Goal: Task Accomplishment & Management: Manage account settings

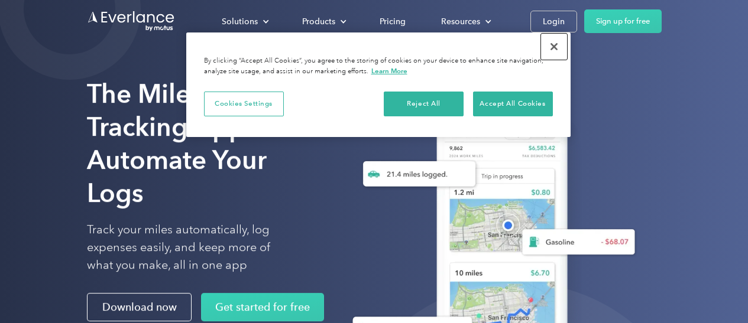
click at [551, 48] on button "Close" at bounding box center [554, 47] width 26 height 26
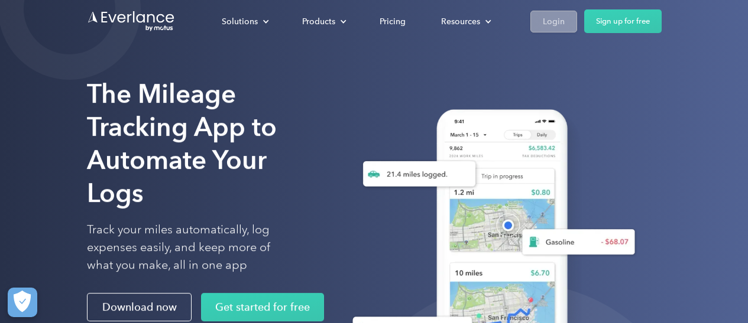
click at [551, 23] on div "Login" at bounding box center [553, 21] width 22 height 15
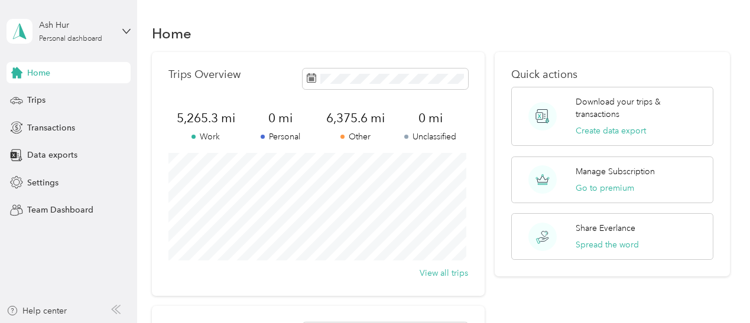
click at [256, 275] on div "View all trips" at bounding box center [318, 273] width 300 height 12
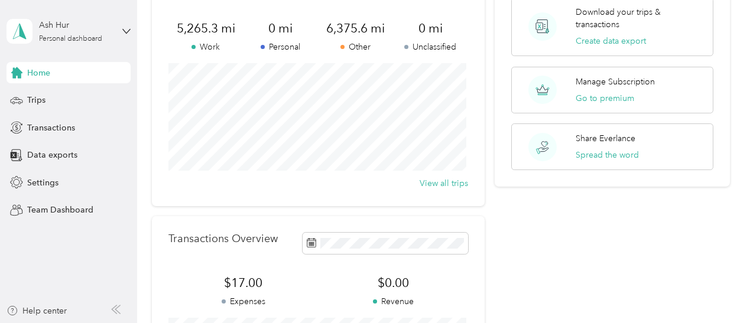
scroll to position [98, 0]
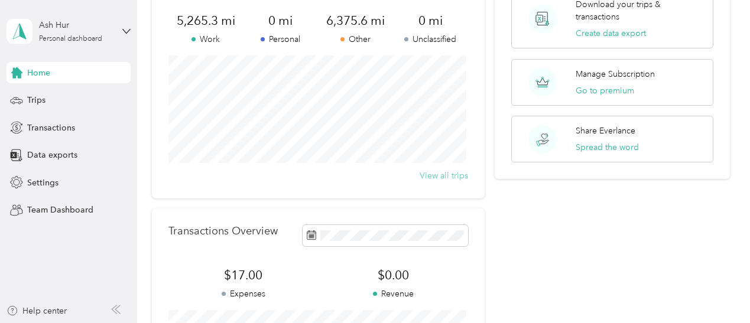
click at [436, 172] on button "View all trips" at bounding box center [444, 176] width 48 height 12
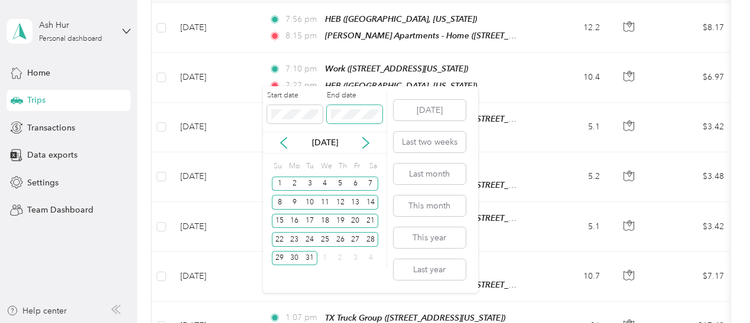
scroll to position [220, 0]
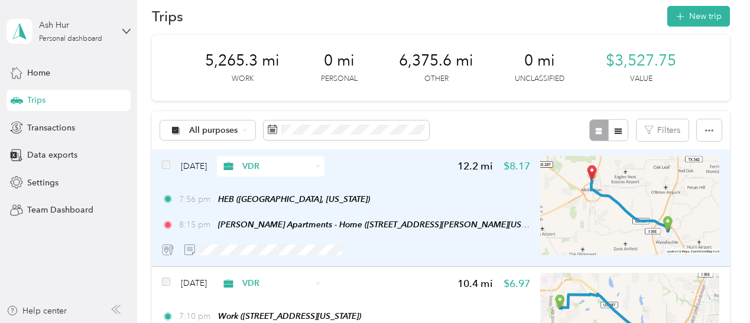
scroll to position [16, 0]
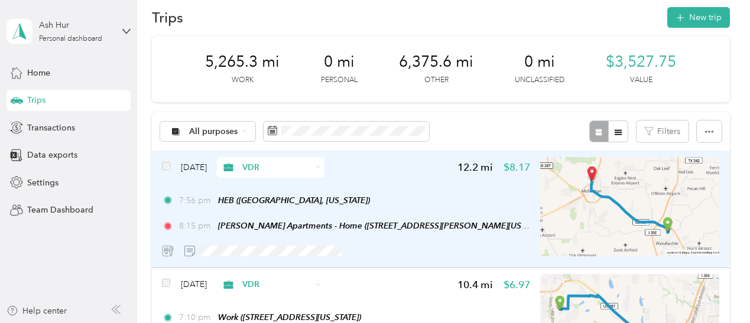
click at [473, 67] on span "6,375.6 mi" at bounding box center [436, 62] width 74 height 19
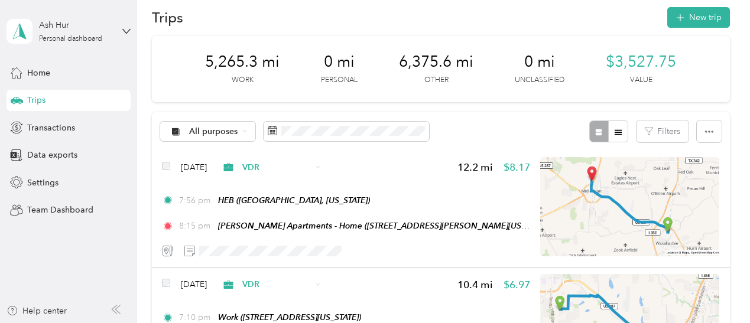
click at [258, 57] on span "5,265.3 mi" at bounding box center [242, 62] width 74 height 19
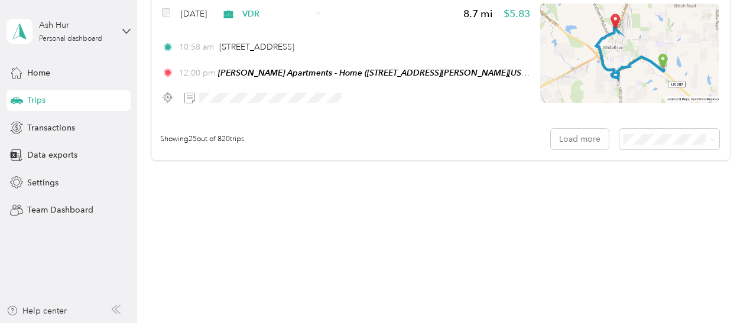
scroll to position [3104, 0]
click at [556, 133] on button "Load more" at bounding box center [580, 139] width 58 height 21
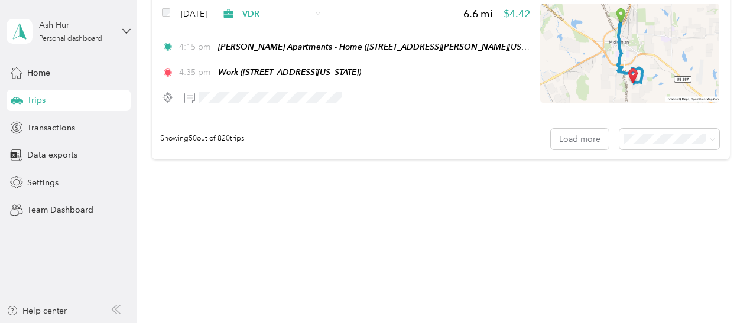
scroll to position [6055, 0]
click at [565, 147] on button "Load more" at bounding box center [580, 139] width 58 height 21
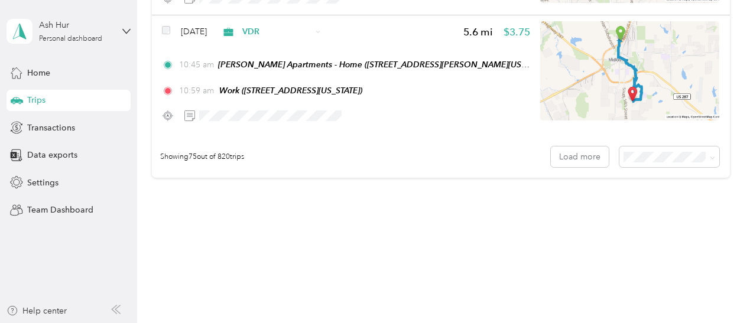
scroll to position [9009, 0]
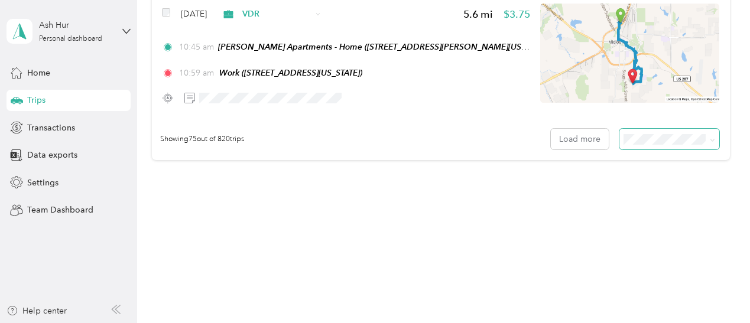
click at [641, 145] on span at bounding box center [669, 139] width 100 height 21
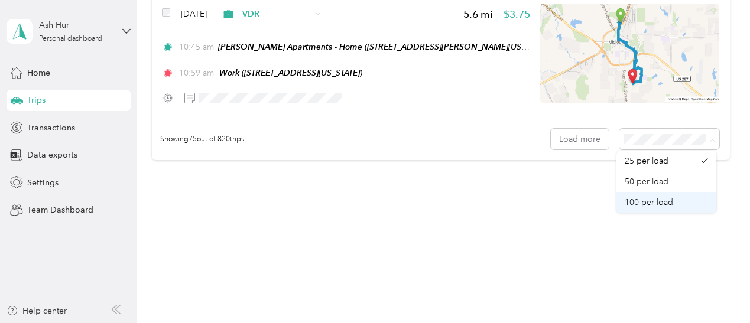
click at [673, 200] on div "100 per load" at bounding box center [667, 202] width 84 height 12
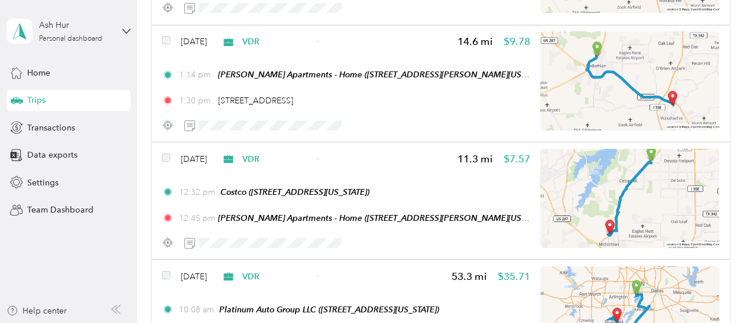
scroll to position [11961, 0]
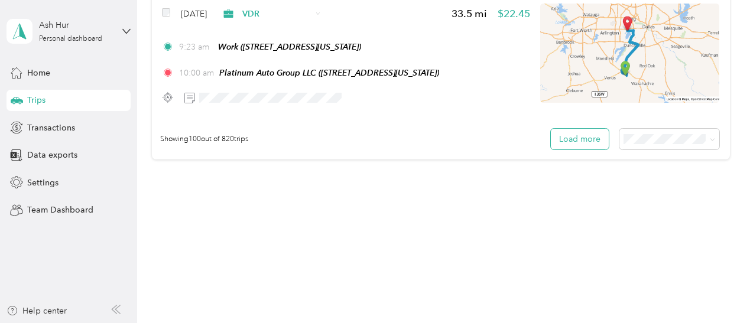
click at [583, 147] on button "Load more" at bounding box center [580, 139] width 58 height 21
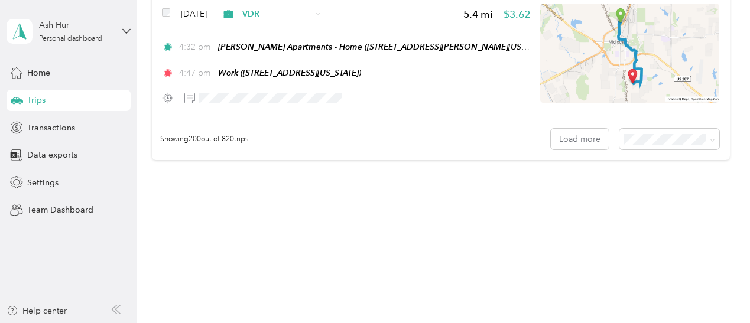
scroll to position [23762, 0]
click at [583, 146] on button "Load more" at bounding box center [580, 139] width 58 height 21
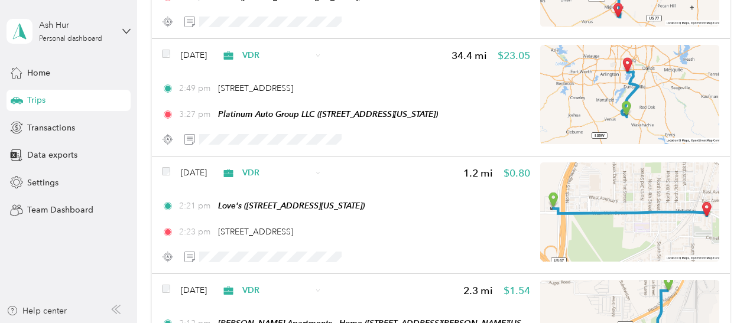
scroll to position [35561, 0]
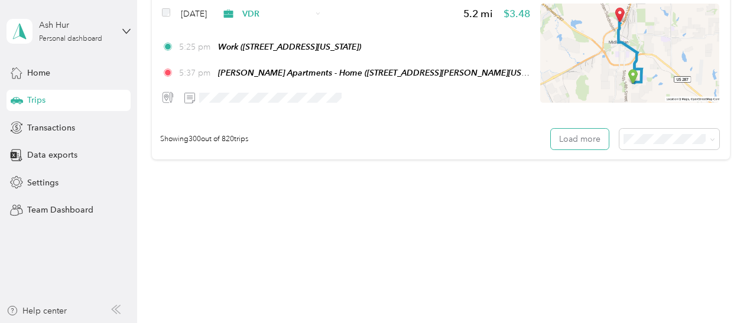
click at [583, 146] on button "Load more" at bounding box center [580, 139] width 58 height 21
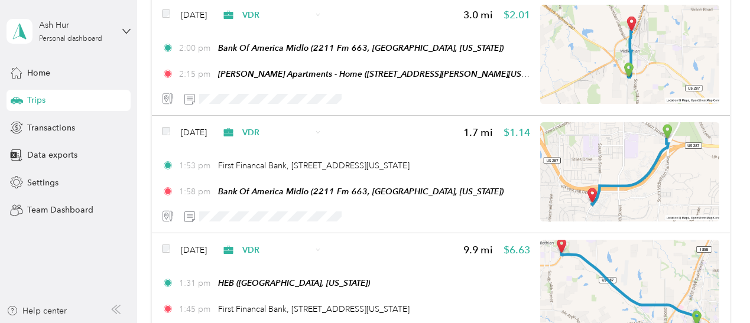
scroll to position [47345, 0]
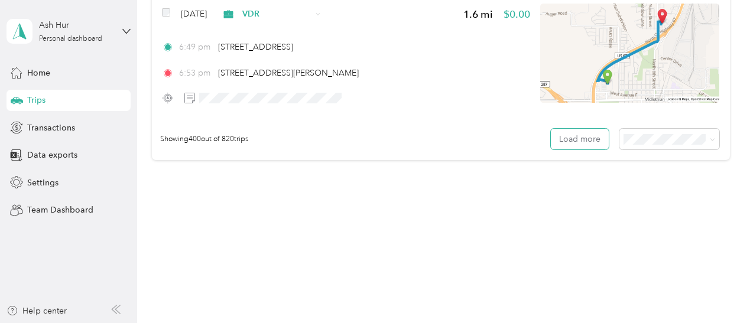
click at [583, 146] on button "Load more" at bounding box center [580, 139] width 58 height 21
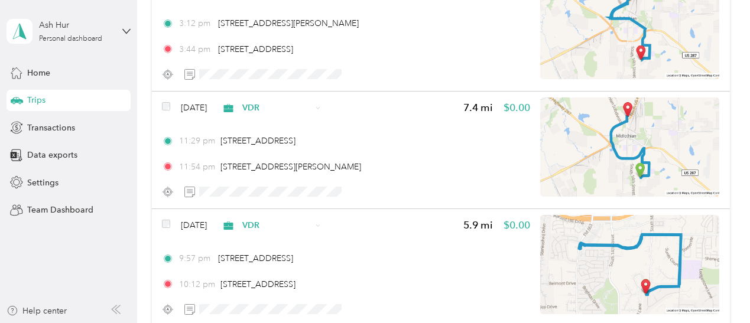
scroll to position [59103, 0]
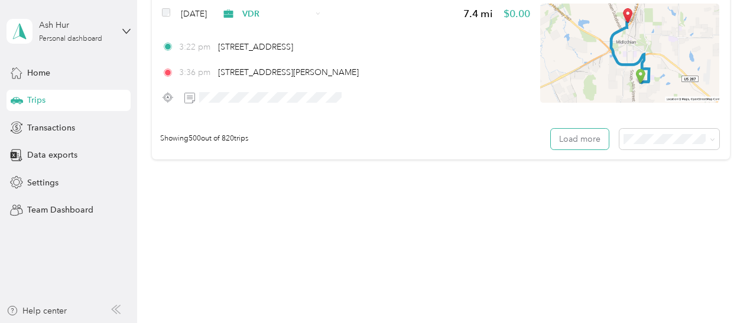
click at [583, 146] on button "Load more" at bounding box center [580, 139] width 58 height 21
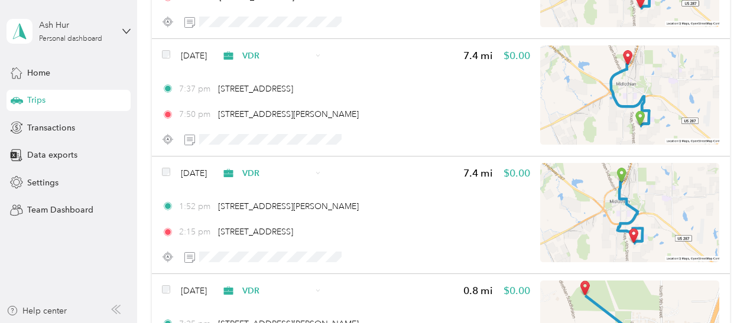
scroll to position [70862, 0]
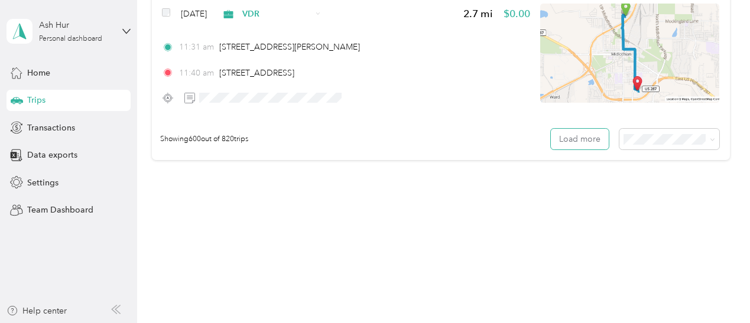
click at [583, 146] on button "Load more" at bounding box center [580, 139] width 58 height 21
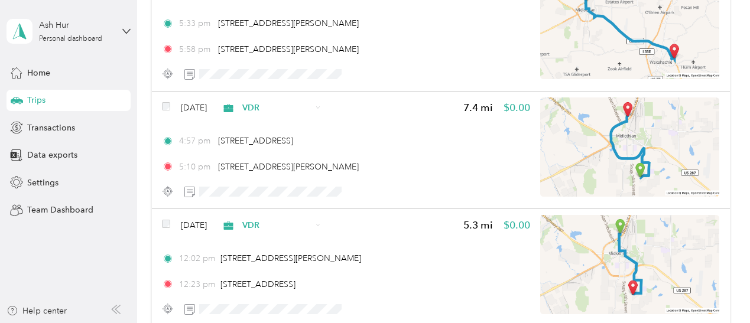
scroll to position [82564, 0]
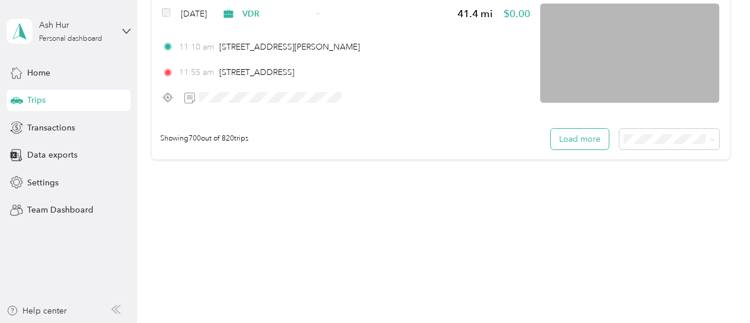
click at [581, 150] on button "Load more" at bounding box center [580, 139] width 58 height 21
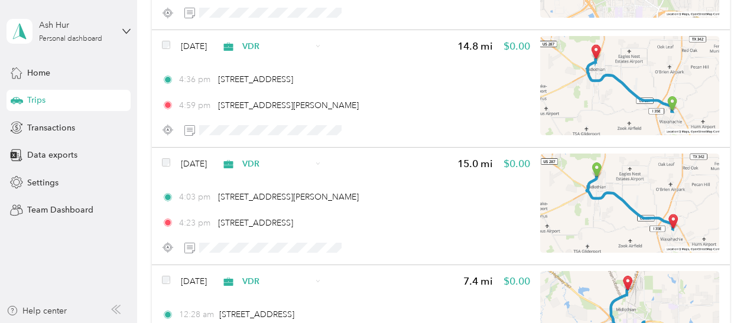
scroll to position [93264, 0]
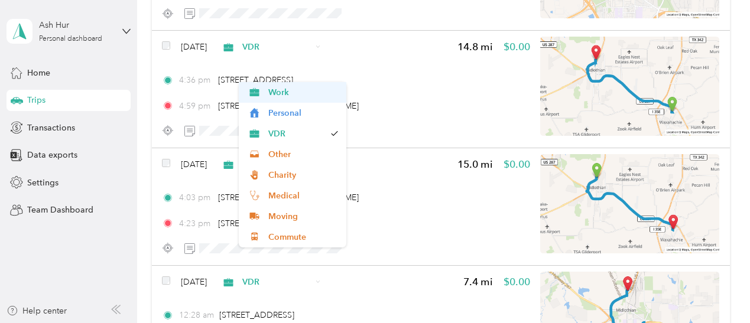
click at [318, 89] on span "Work" at bounding box center [303, 92] width 70 height 12
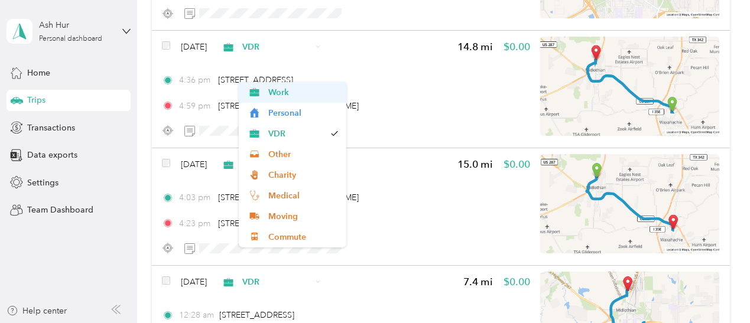
click at [314, 93] on span "Work" at bounding box center [303, 92] width 70 height 12
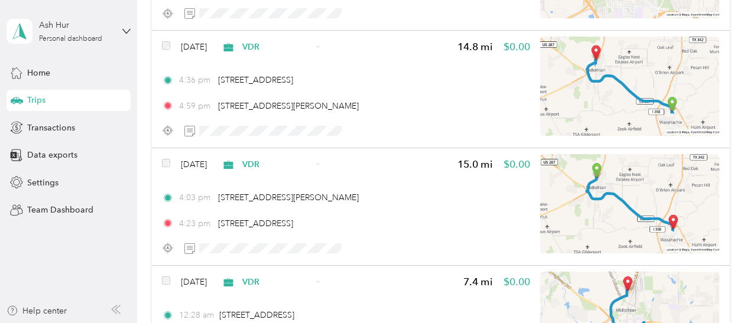
click at [275, 94] on span "Work" at bounding box center [303, 92] width 70 height 12
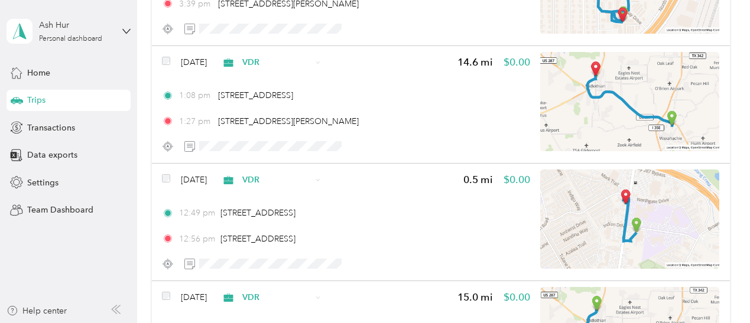
scroll to position [92542, 0]
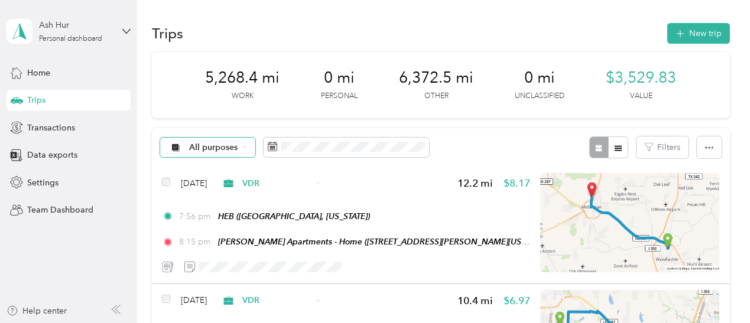
click at [246, 150] on icon at bounding box center [244, 147] width 5 height 5
click at [295, 118] on div "5,268.4 mi Work 0 mi Personal 6,372.5 mi Other 0 mi Unclassified $3,529.83 Value" at bounding box center [441, 85] width 578 height 66
click at [680, 37] on icon "button" at bounding box center [680, 34] width 14 height 14
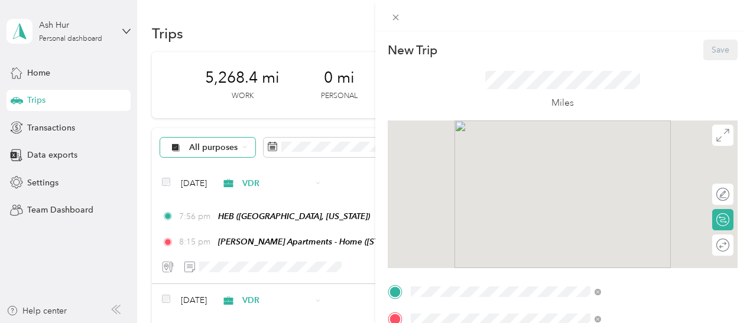
scroll to position [70, 0]
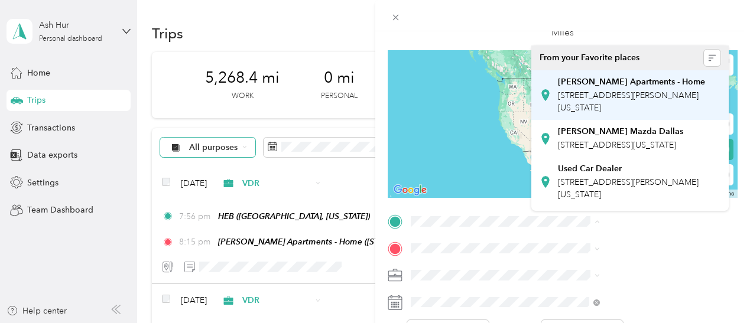
click at [618, 96] on span "[STREET_ADDRESS][PERSON_NAME][US_STATE]" at bounding box center [628, 101] width 141 height 22
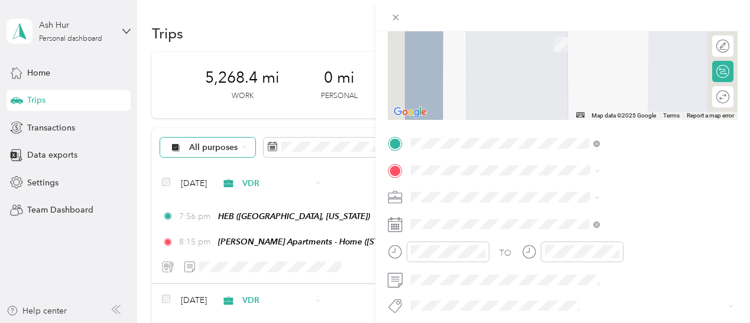
scroll to position [155, 0]
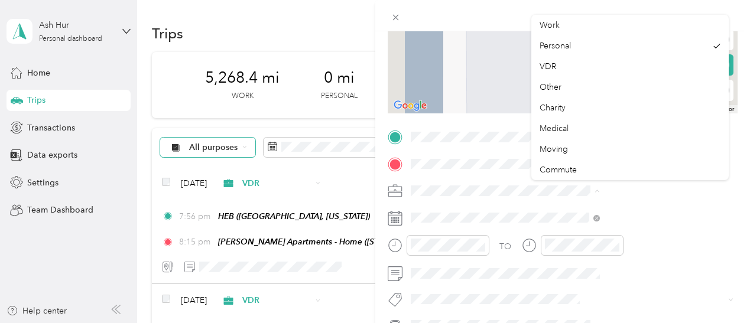
click at [548, 70] on span "VDR" at bounding box center [548, 66] width 17 height 10
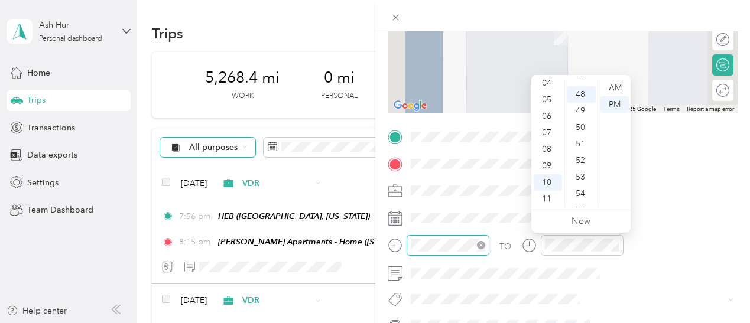
scroll to position [794, 0]
click at [544, 197] on div "11" at bounding box center [548, 199] width 28 height 17
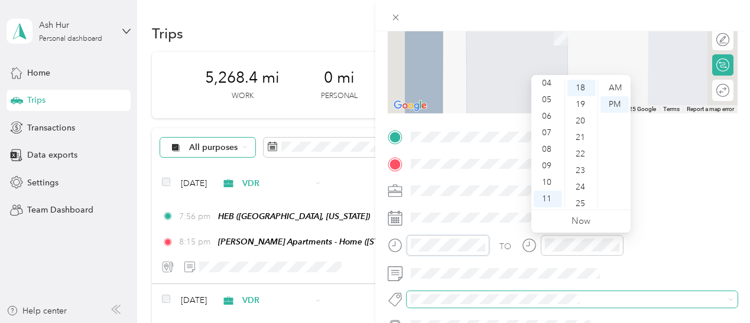
scroll to position [298, 0]
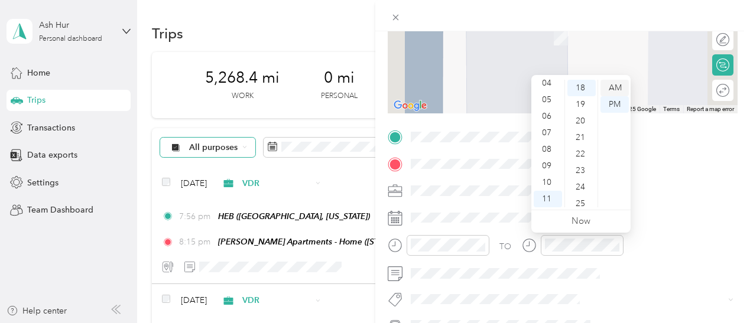
click at [614, 89] on div "AM" at bounding box center [614, 88] width 28 height 17
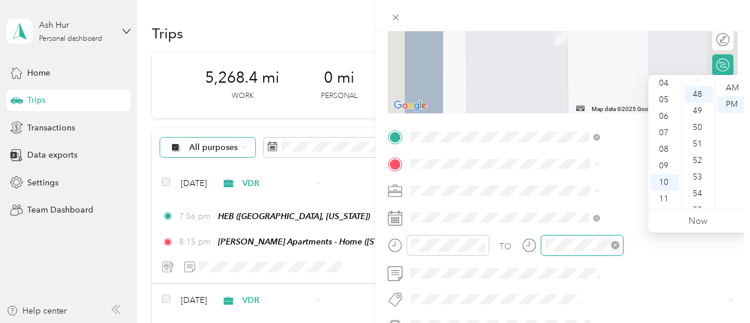
scroll to position [794, 0]
